Goal: Information Seeking & Learning: Learn about a topic

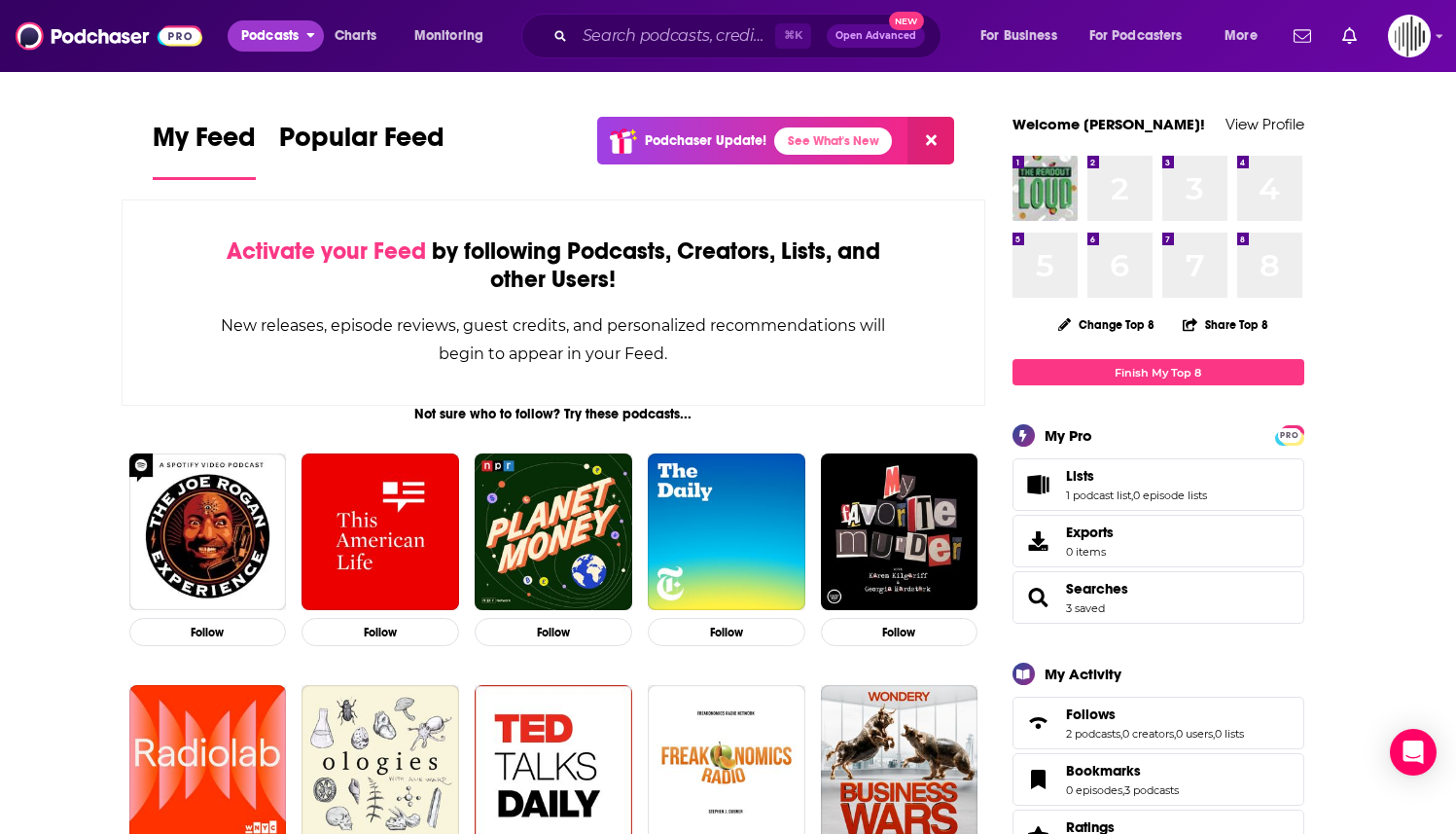
click at [281, 50] on button "Podcasts" at bounding box center [276, 36] width 97 height 31
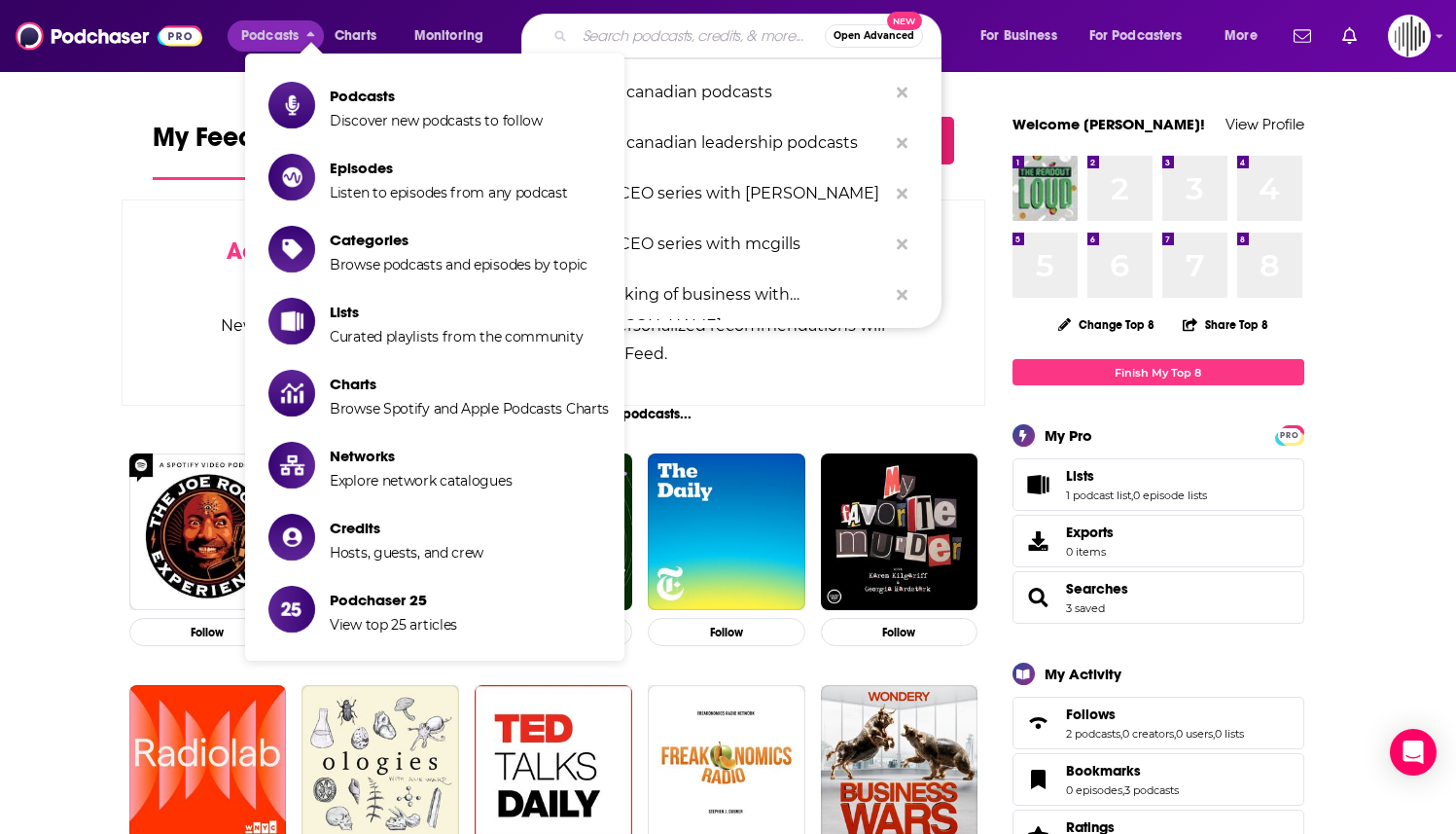
click at [599, 34] on input "Search podcasts, credits, & more..." at bounding box center [700, 36] width 250 height 31
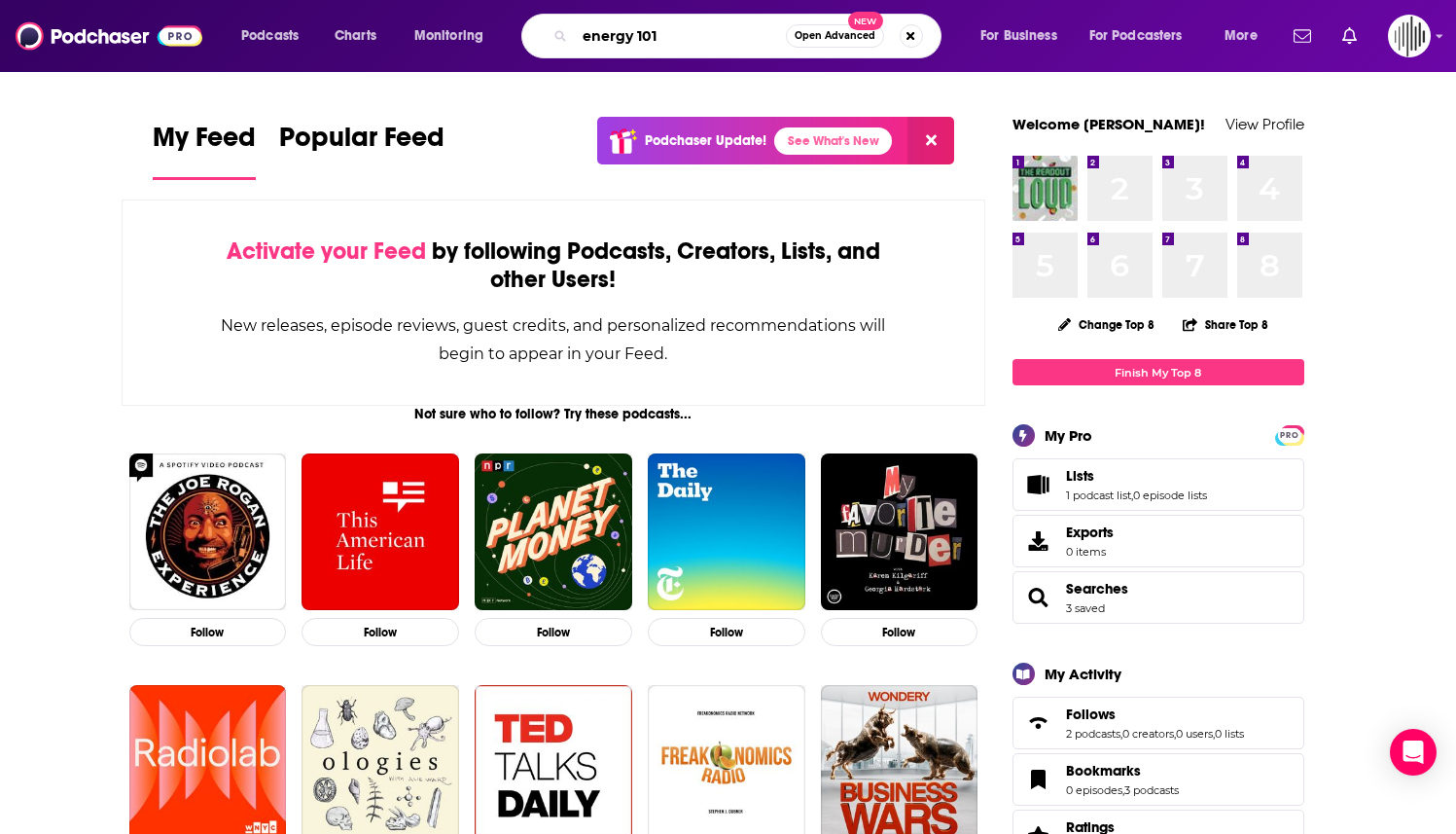
type input "energy 101"
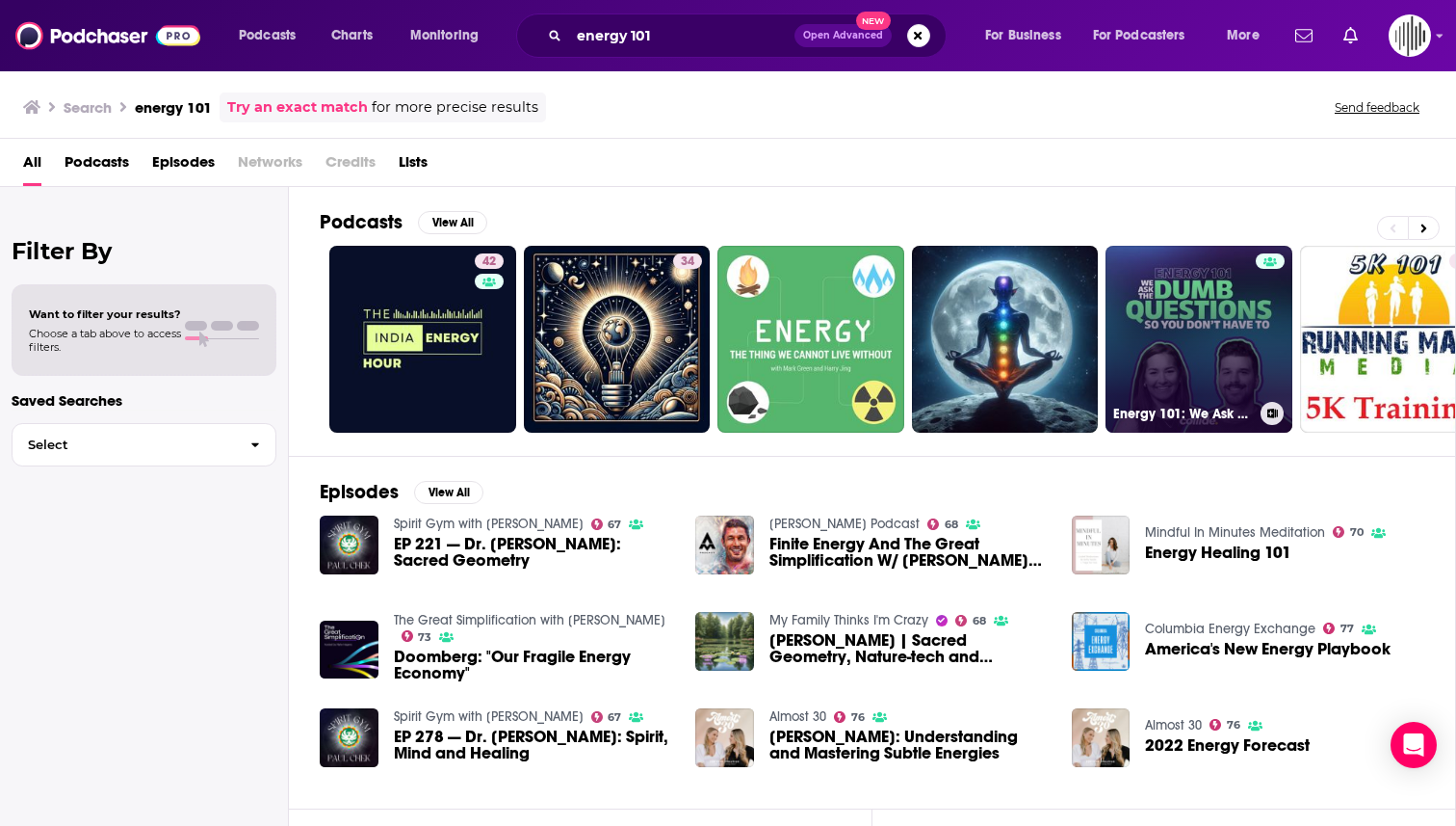
click at [702, 335] on link "Energy 101: We Ask The Dumb Questions So You Don't Have To" at bounding box center [1199, 339] width 187 height 187
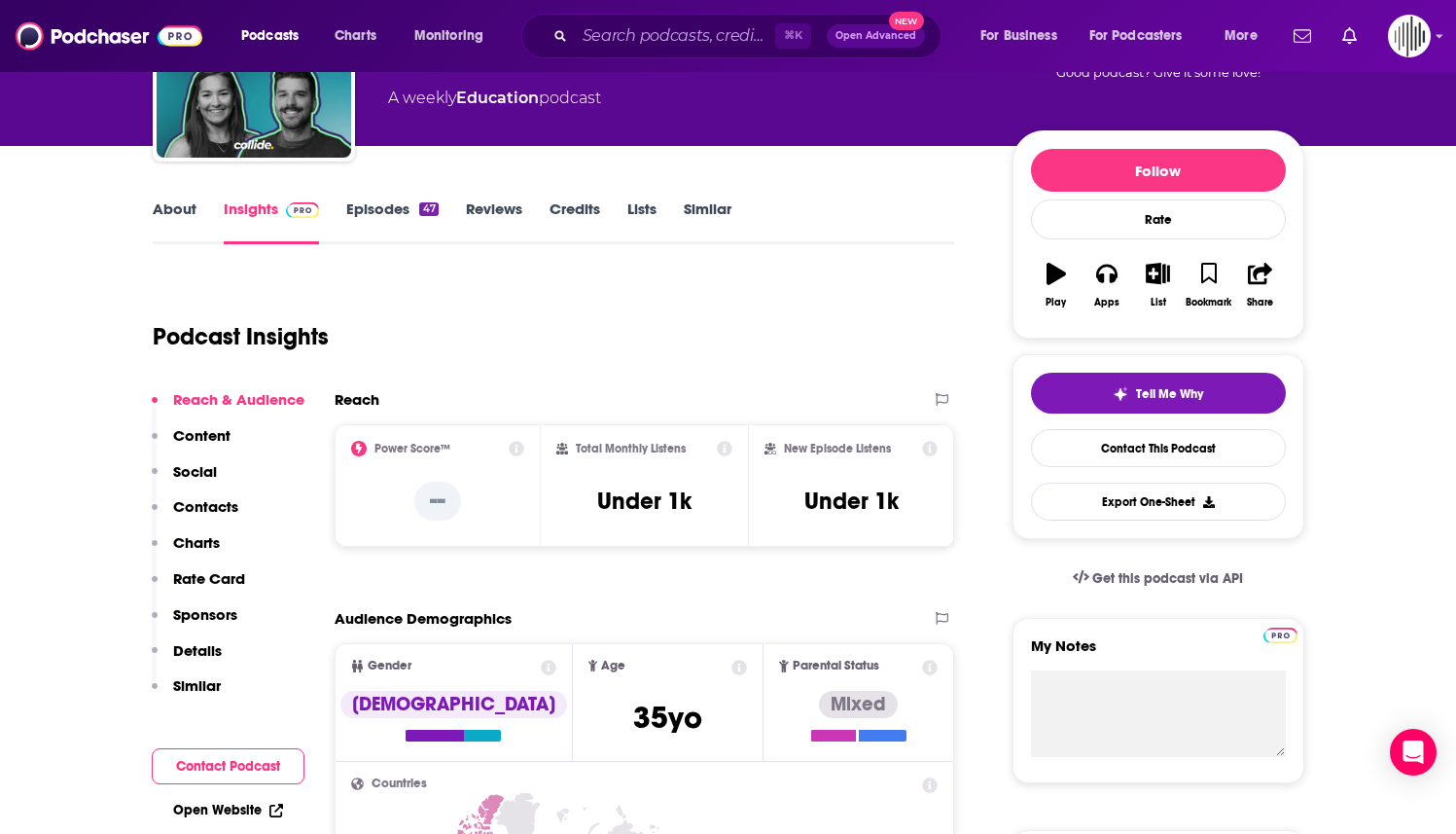
scroll to position [386, 0]
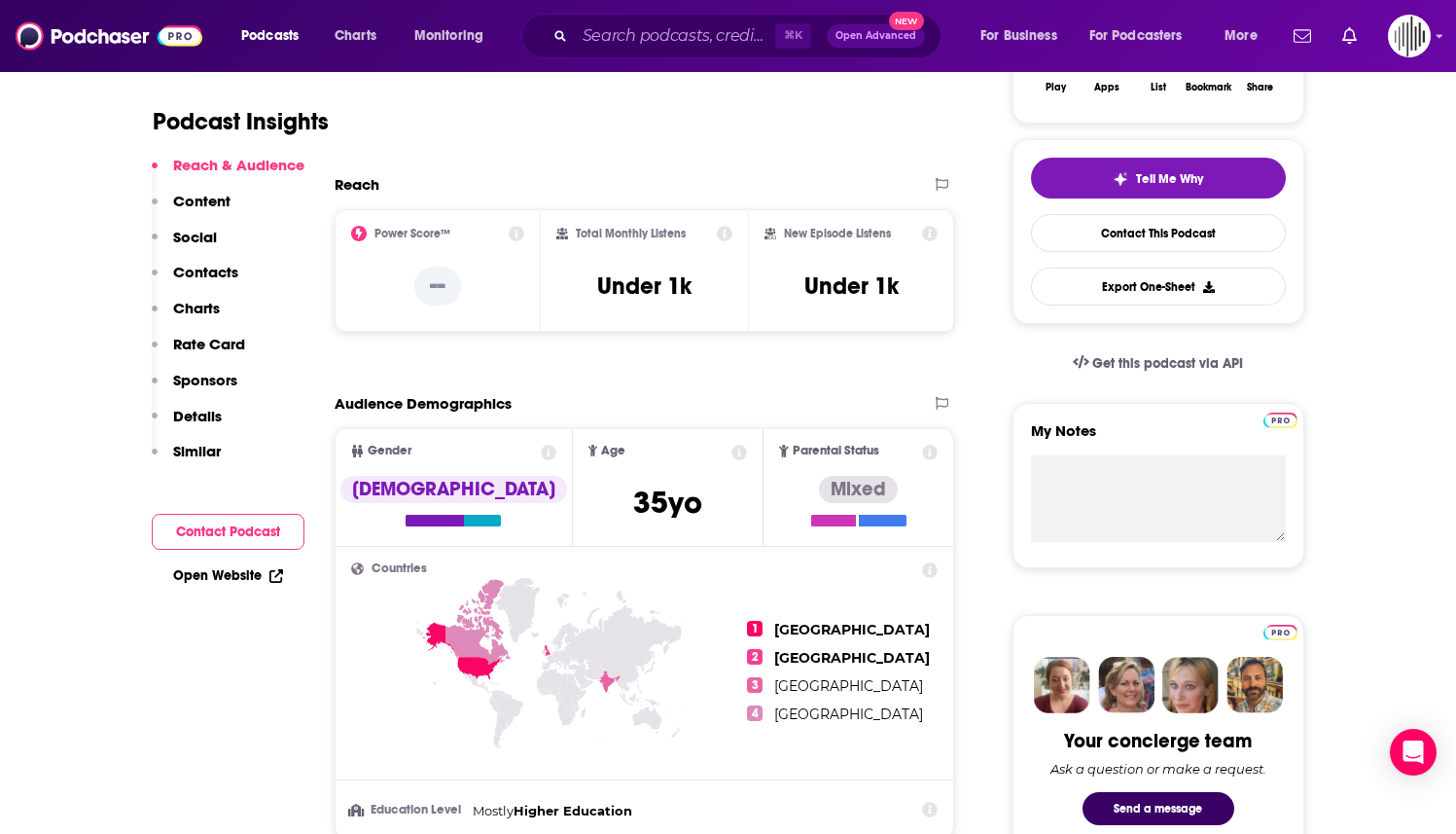
click at [710, 235] on icon at bounding box center [725, 234] width 16 height 16
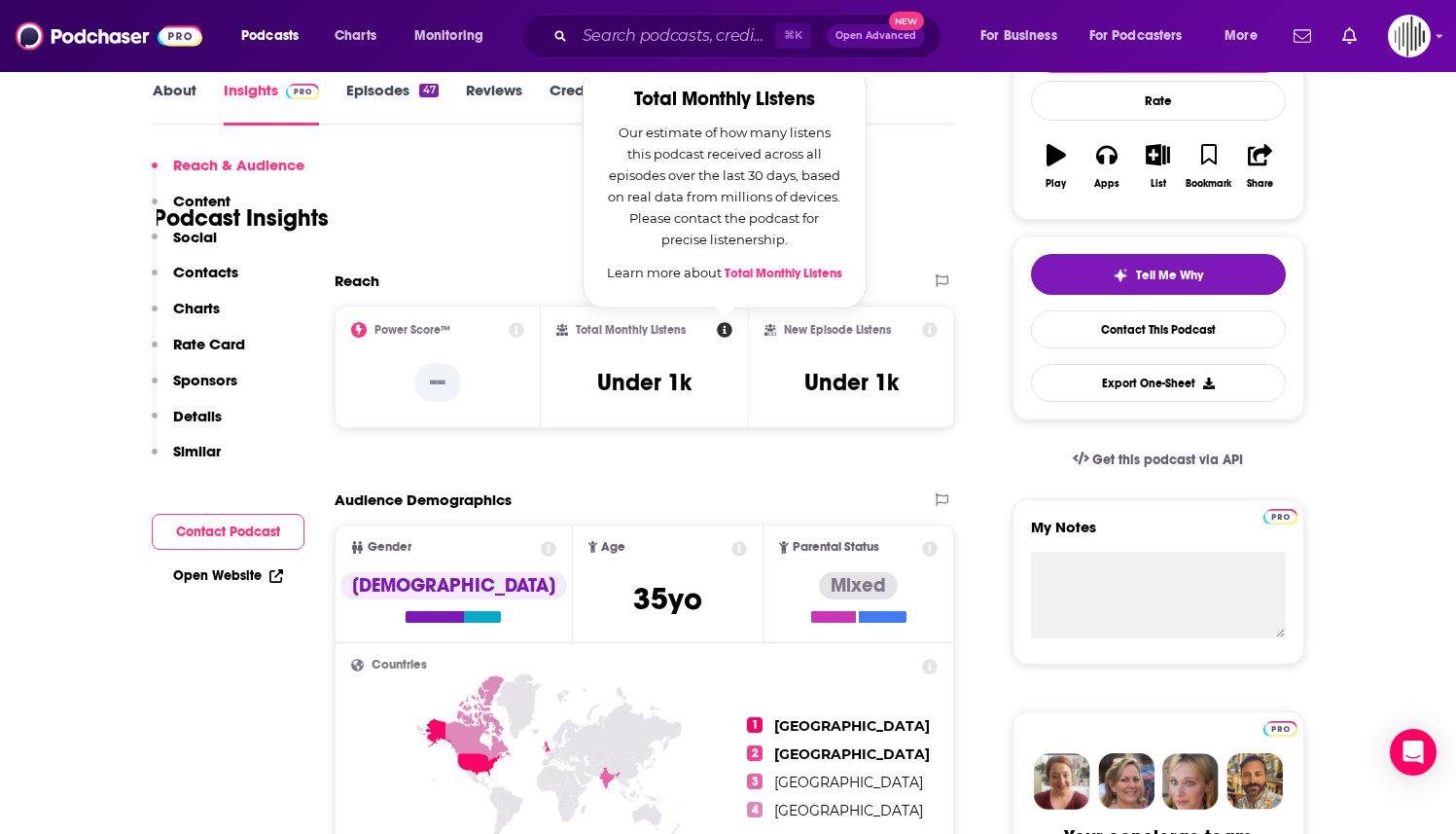
scroll to position [281, 0]
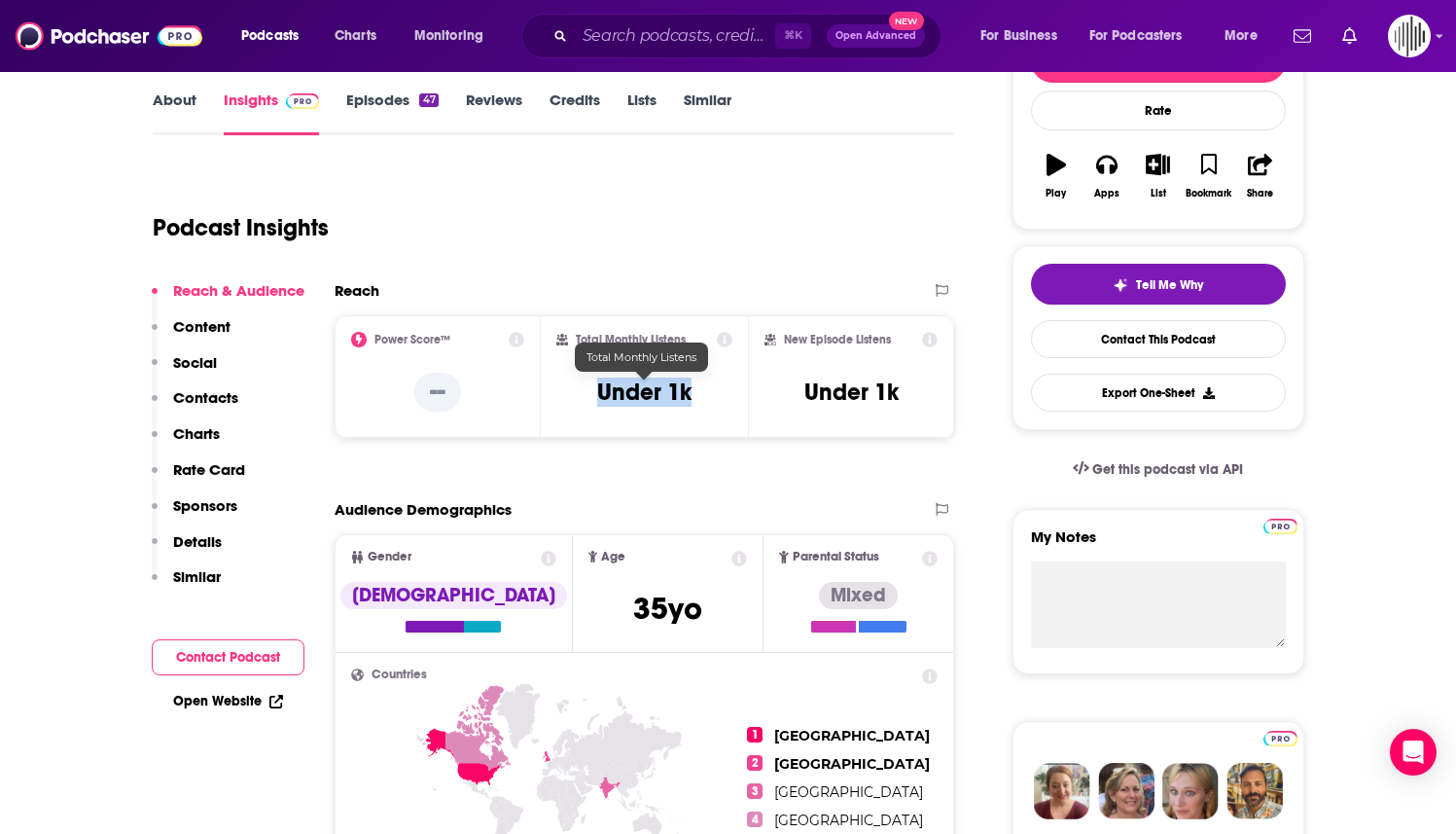
drag, startPoint x: 706, startPoint y: 386, endPoint x: 596, endPoint y: 384, distance: 110.0
click at [596, 384] on div "Total Monthly Listens Under 1k" at bounding box center [644, 376] width 176 height 90
copy h3 "Under 1k"
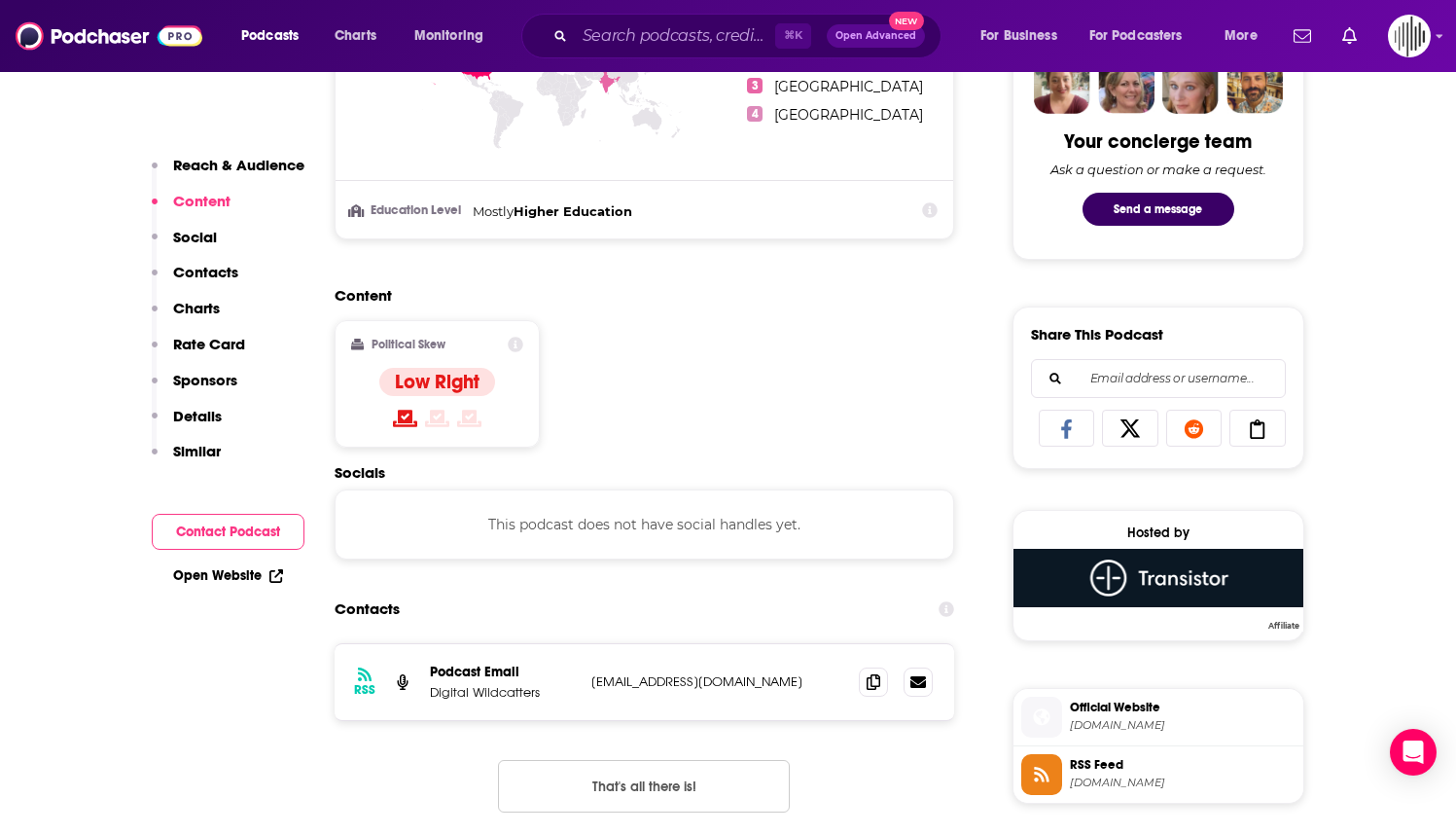
scroll to position [1002, 0]
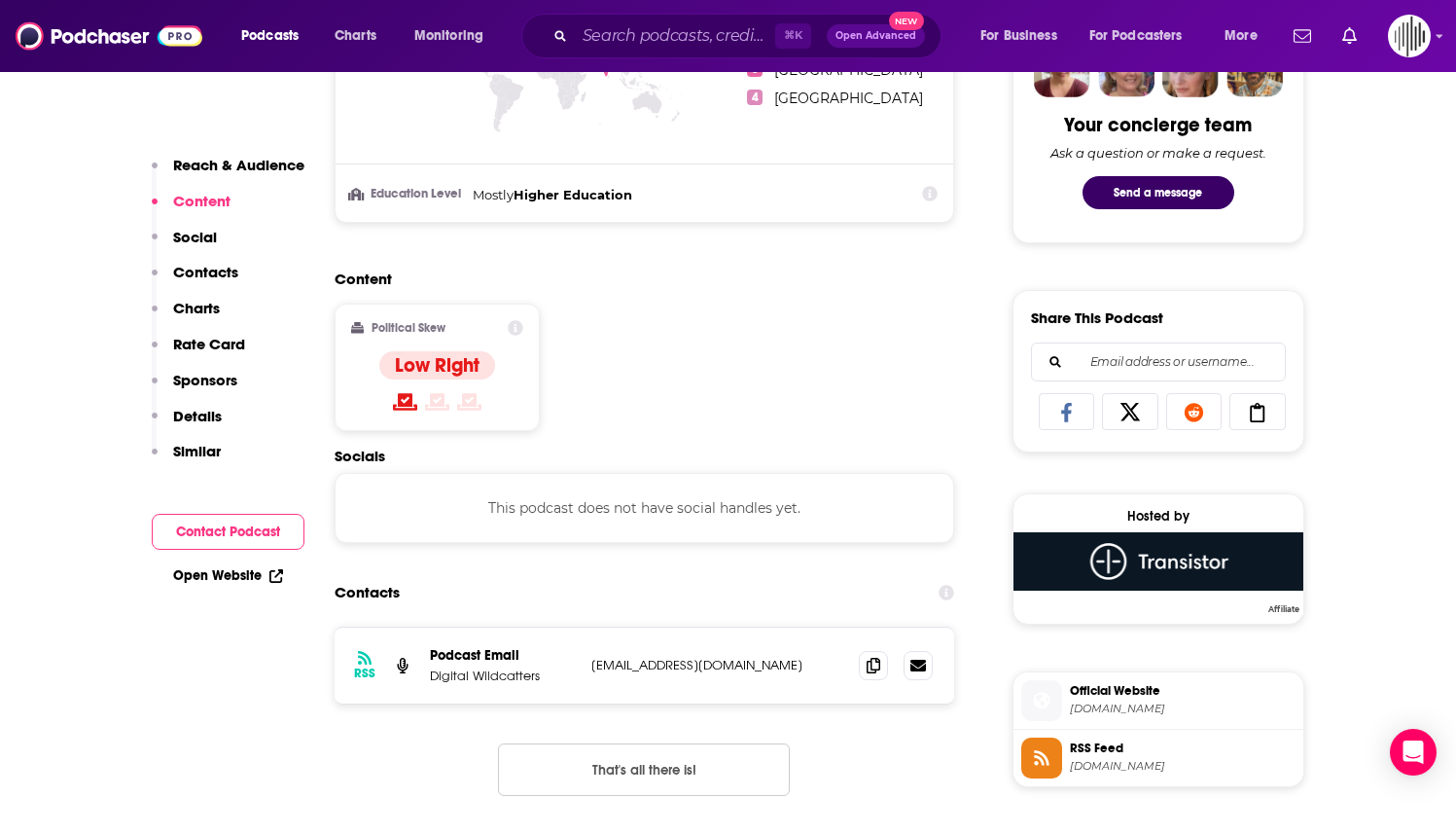
click at [514, 328] on icon at bounding box center [516, 328] width 16 height 16
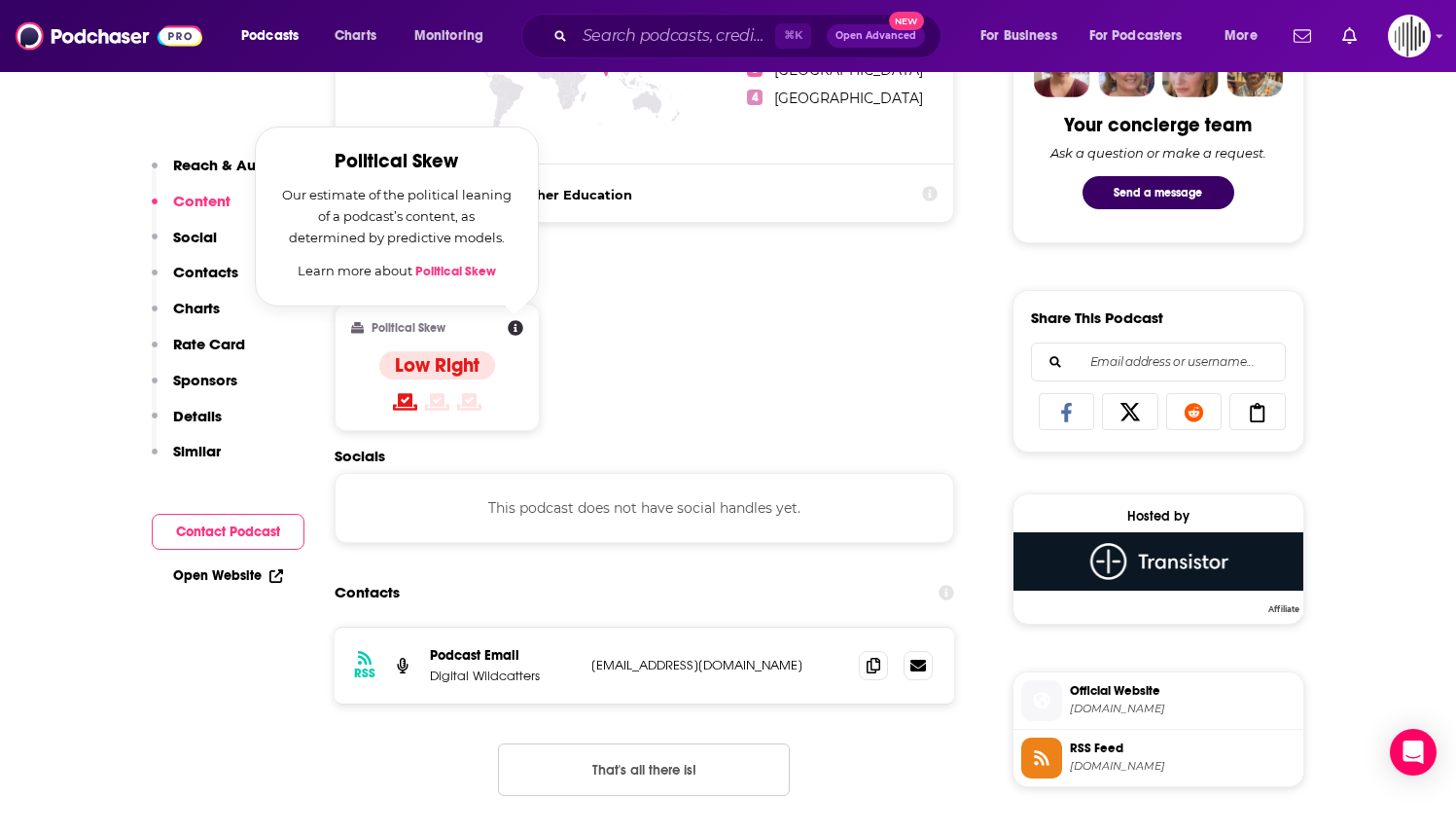
click at [455, 277] on link "Political Skew" at bounding box center [455, 272] width 81 height 16
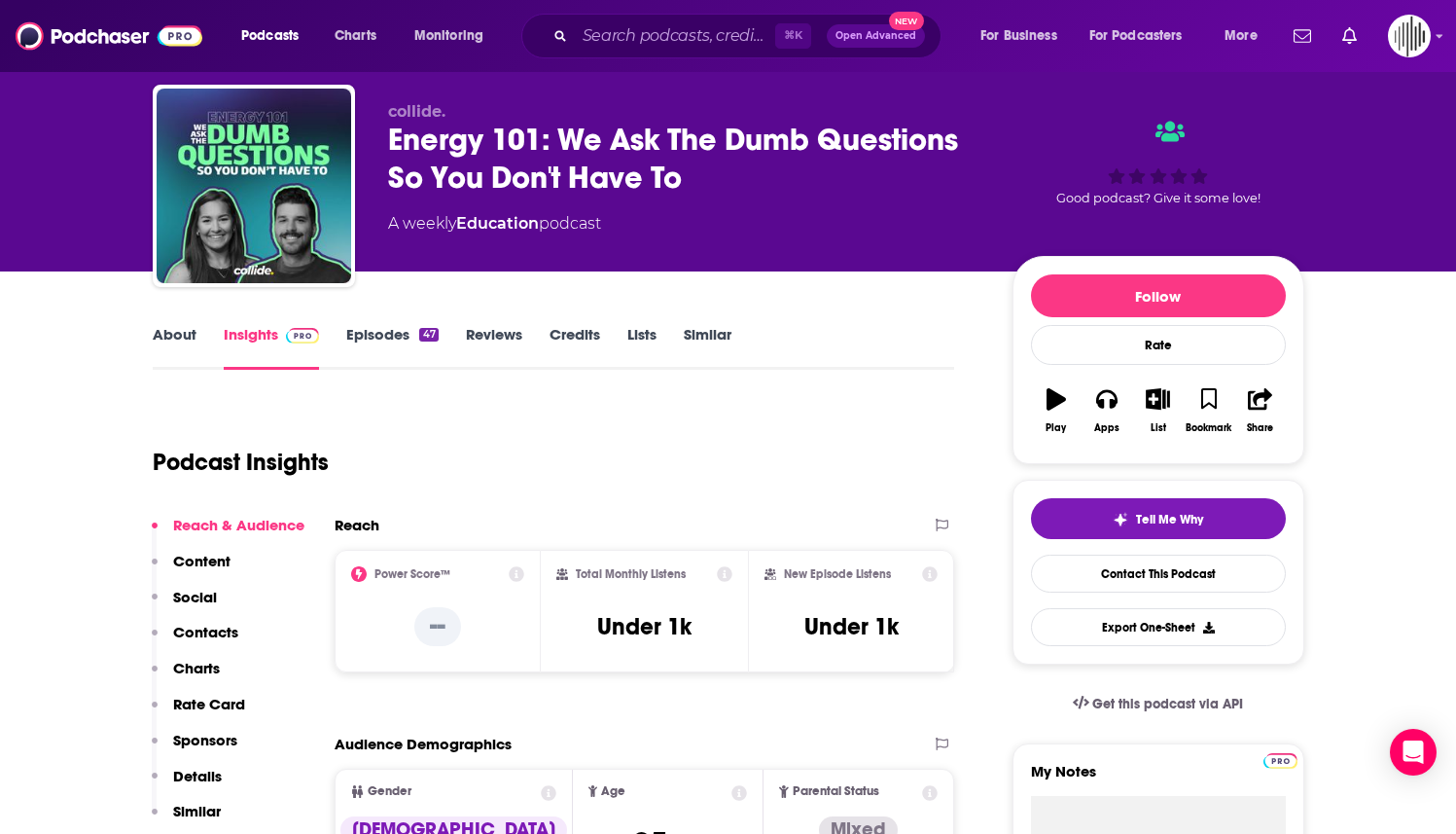
scroll to position [0, 0]
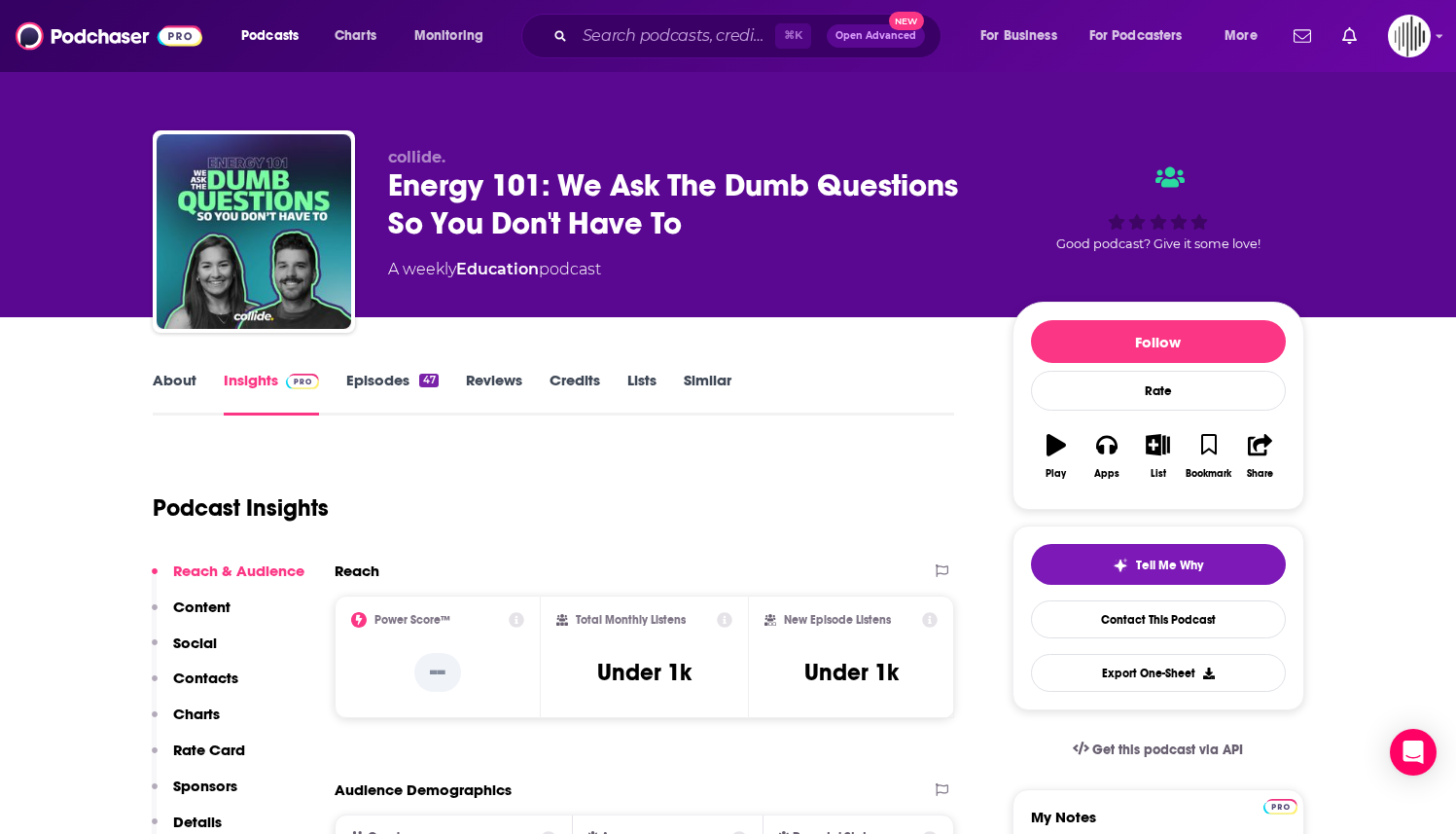
click at [159, 407] on link "About" at bounding box center [174, 392] width 44 height 45
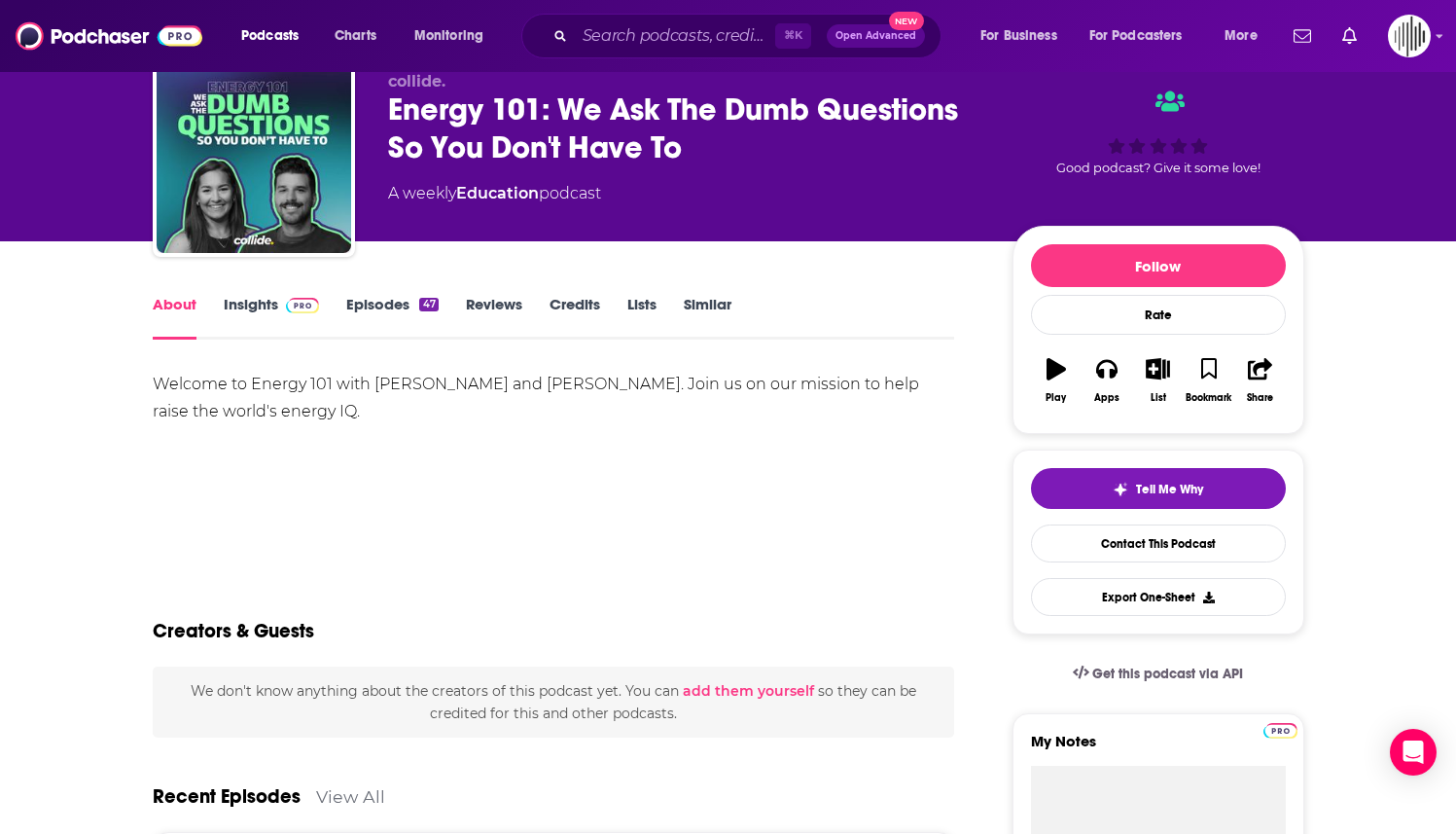
scroll to position [69, 0]
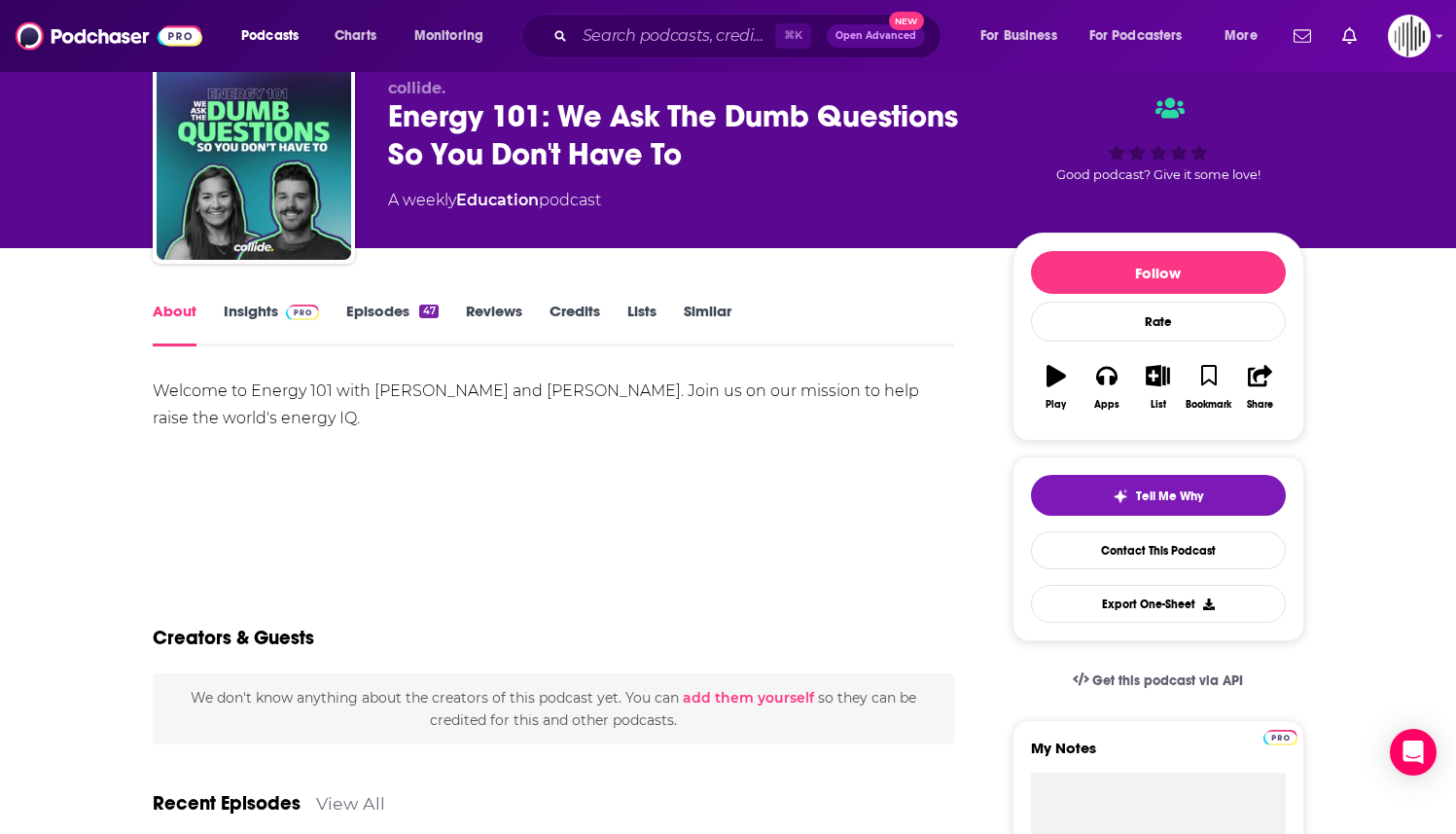
click at [239, 313] on link "Insights" at bounding box center [272, 323] width 97 height 45
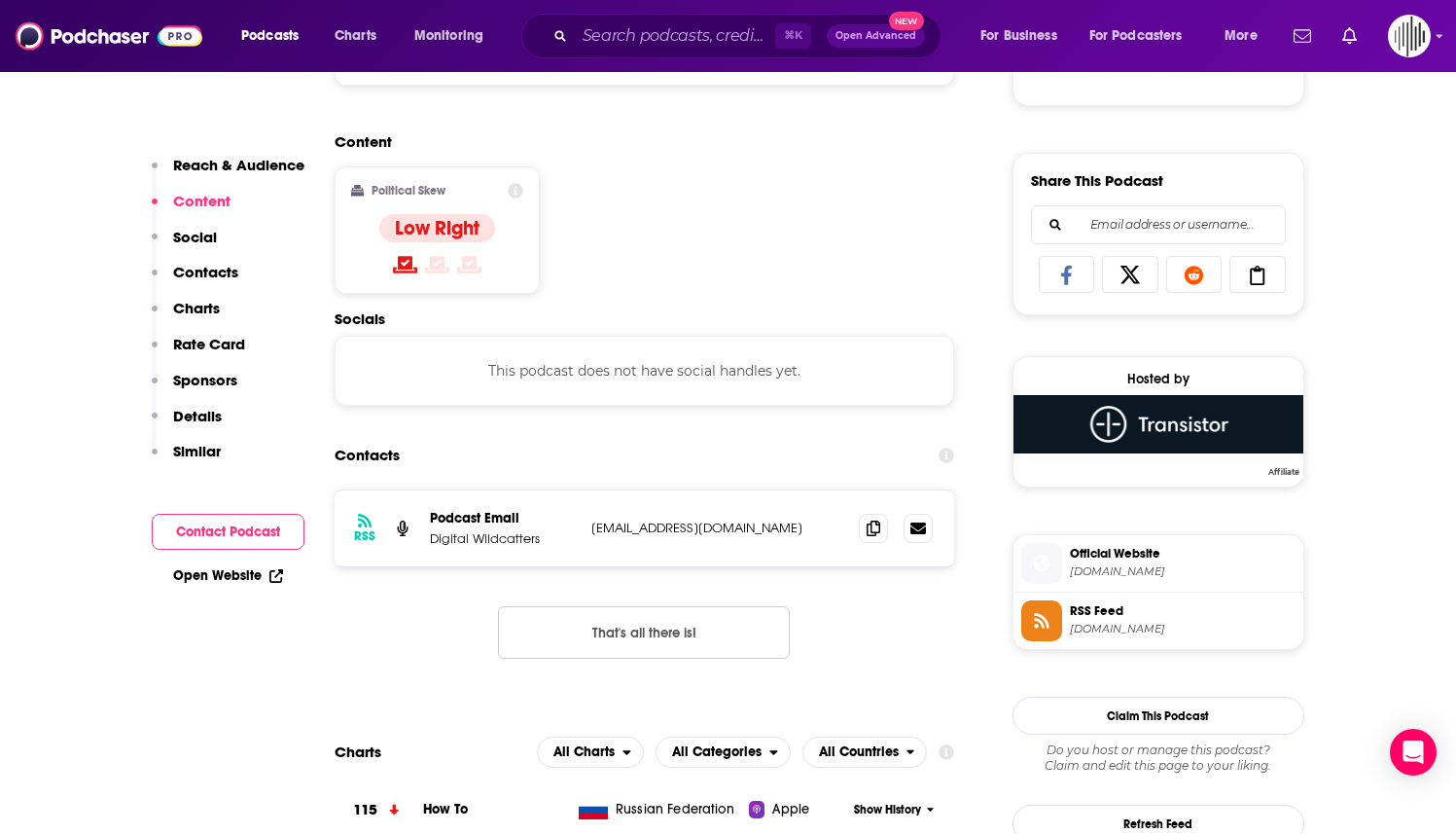
scroll to position [1160, 0]
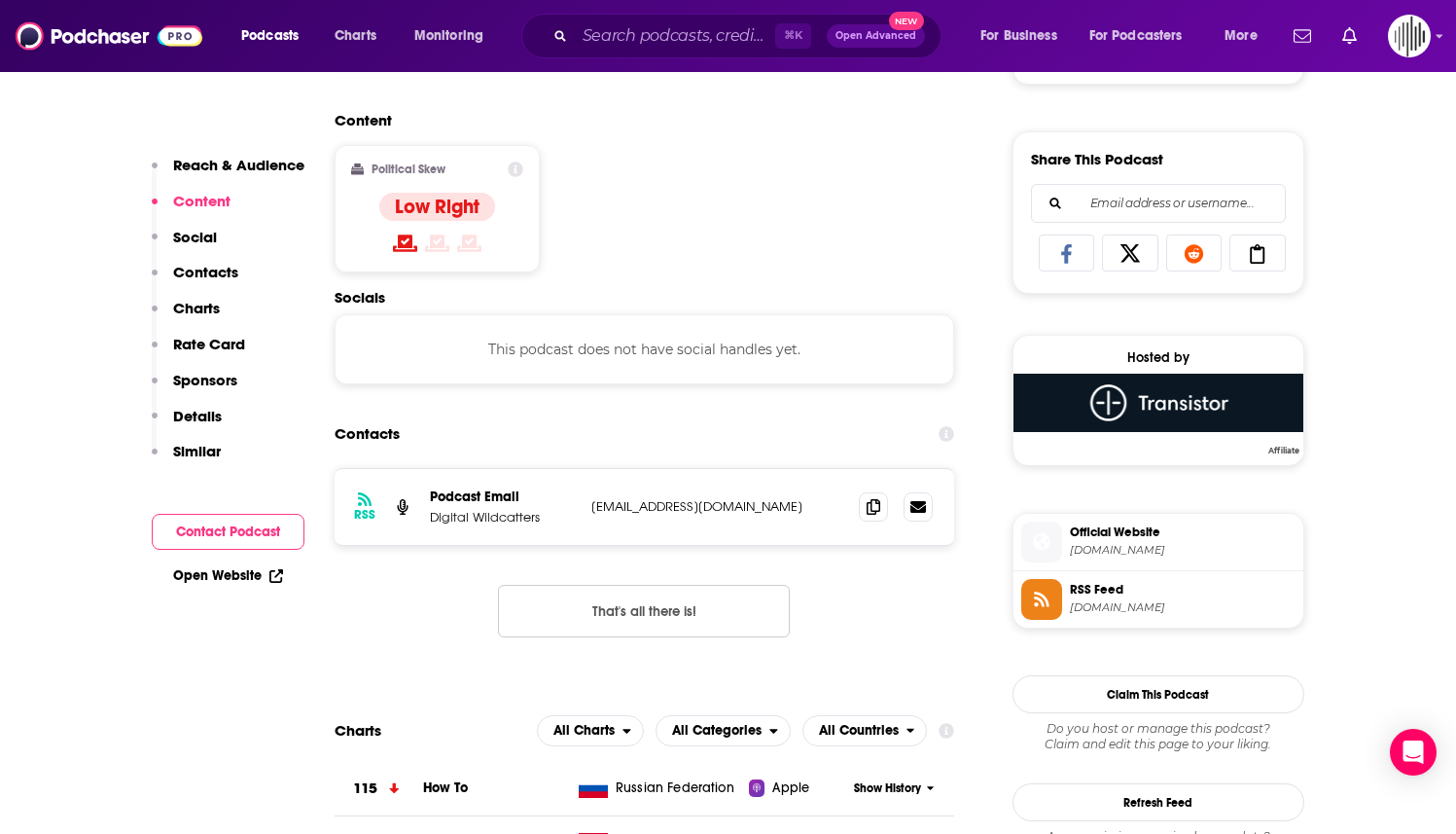
click at [241, 576] on link "Open Website" at bounding box center [228, 575] width 109 height 17
